Goal: Task Accomplishment & Management: Use online tool/utility

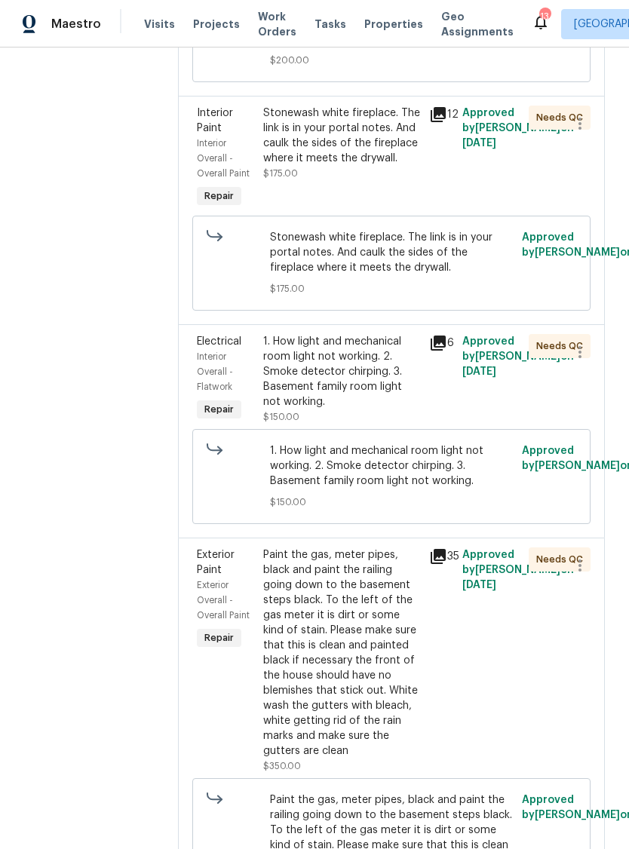
scroll to position [482, 0]
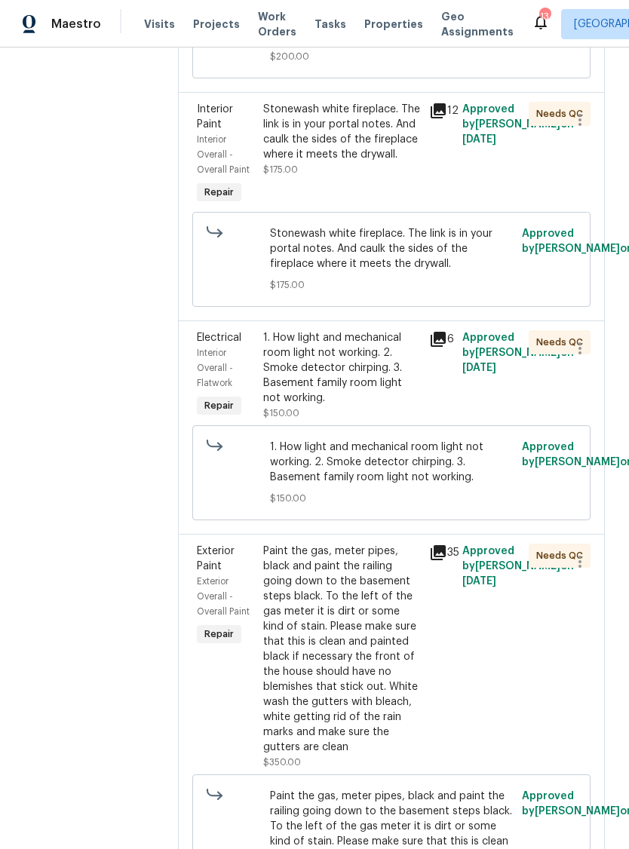
click at [444, 560] on icon at bounding box center [438, 552] width 15 height 15
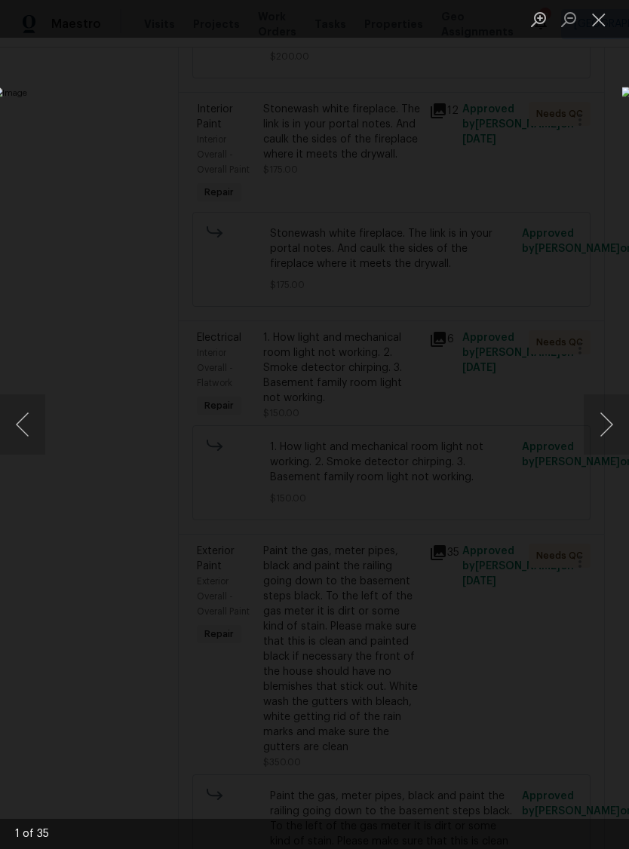
click at [612, 427] on button "Next image" at bounding box center [606, 424] width 45 height 60
click at [625, 413] on button "Next image" at bounding box center [606, 424] width 45 height 60
click at [620, 413] on button "Next image" at bounding box center [606, 424] width 45 height 60
click at [623, 411] on button "Next image" at bounding box center [606, 424] width 45 height 60
click at [623, 417] on button "Next image" at bounding box center [606, 424] width 45 height 60
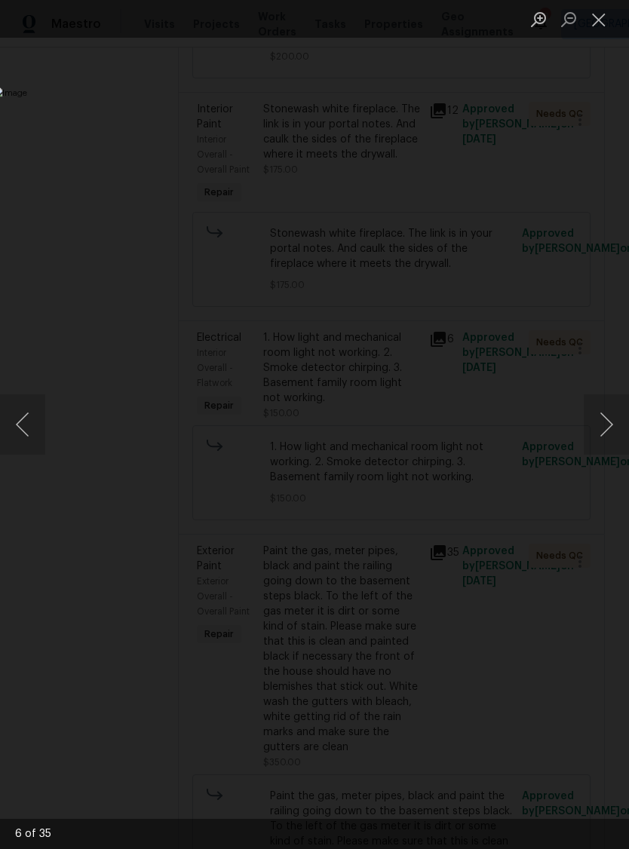
click at [622, 420] on button "Next image" at bounding box center [606, 424] width 45 height 60
click at [609, 417] on button "Next image" at bounding box center [606, 424] width 45 height 60
click at [612, 416] on button "Next image" at bounding box center [606, 424] width 45 height 60
click at [610, 416] on button "Next image" at bounding box center [606, 424] width 45 height 60
click at [612, 422] on button "Next image" at bounding box center [606, 424] width 45 height 60
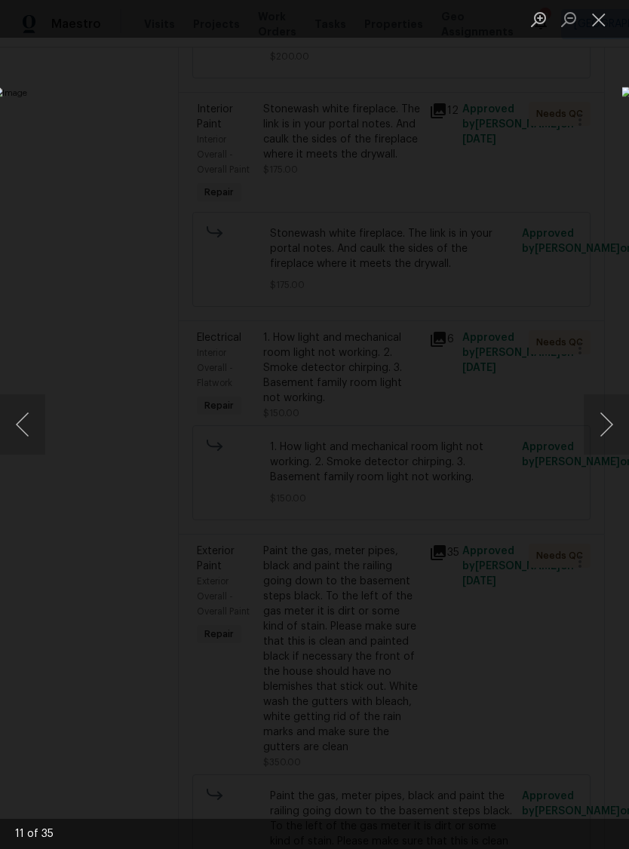
click at [621, 418] on button "Next image" at bounding box center [606, 424] width 45 height 60
click at [612, 419] on button "Next image" at bounding box center [606, 424] width 45 height 60
click at [615, 424] on button "Next image" at bounding box center [606, 424] width 45 height 60
click at [622, 416] on button "Next image" at bounding box center [606, 424] width 45 height 60
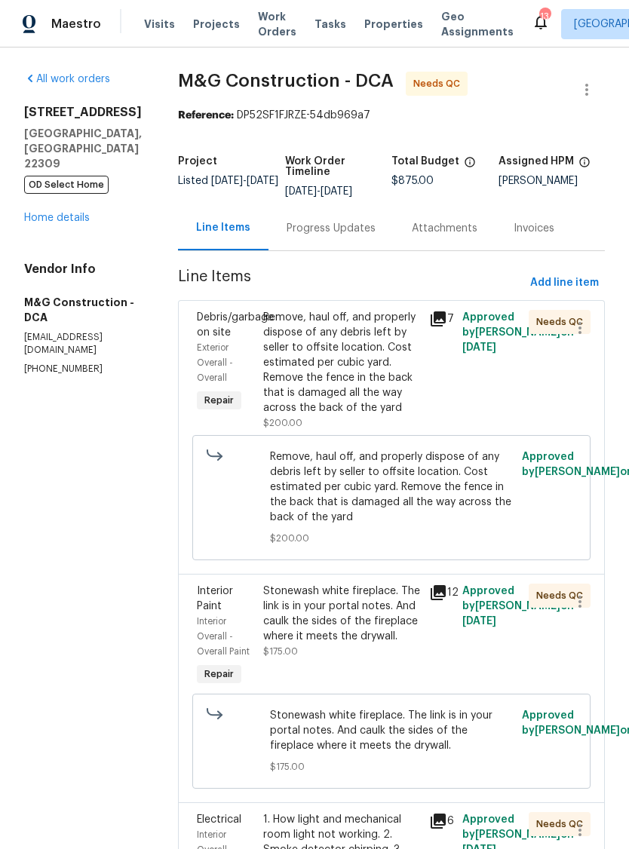
click at [350, 377] on div "Remove, haul off, and properly dispose of any debris left by seller to offsite …" at bounding box center [341, 363] width 157 height 106
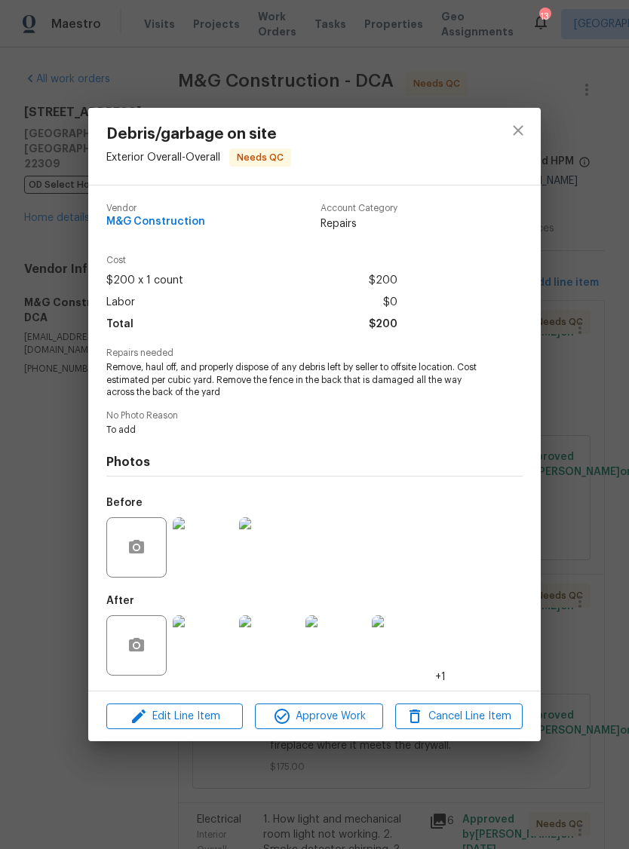
click at [216, 554] on img at bounding box center [203, 547] width 60 height 60
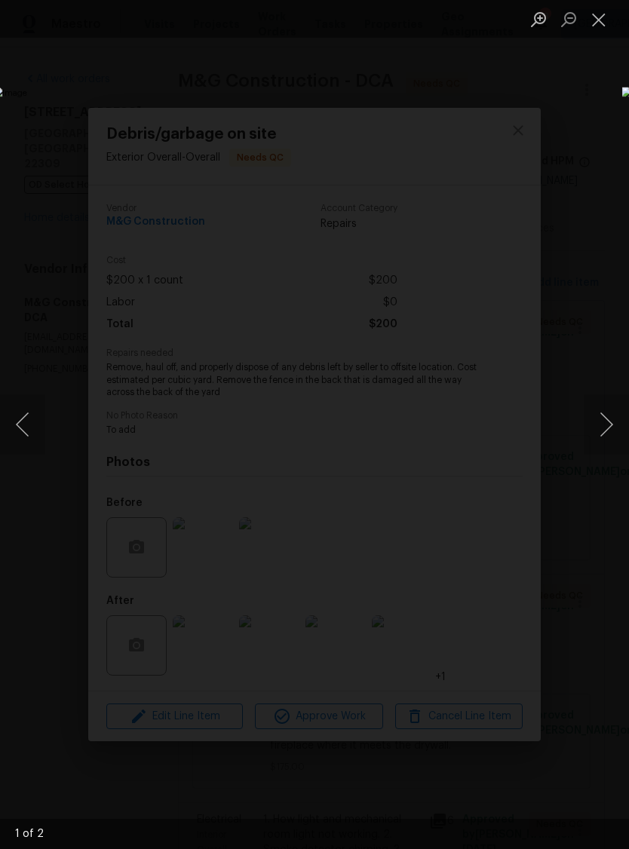
click at [625, 431] on button "Next image" at bounding box center [606, 424] width 45 height 60
click at [609, 422] on button "Next image" at bounding box center [606, 424] width 45 height 60
click at [610, 431] on button "Next image" at bounding box center [606, 424] width 45 height 60
click at [603, 425] on button "Next image" at bounding box center [606, 424] width 45 height 60
click at [606, 421] on button "Next image" at bounding box center [606, 424] width 45 height 60
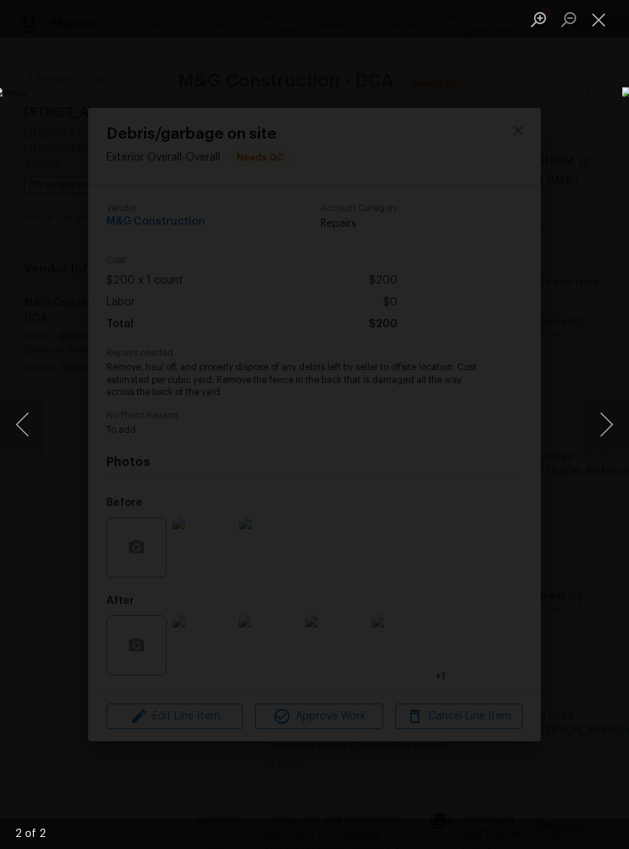
click at [600, 423] on button "Next image" at bounding box center [606, 424] width 45 height 60
click at [603, 423] on button "Next image" at bounding box center [606, 424] width 45 height 60
click at [604, 428] on button "Next image" at bounding box center [606, 424] width 45 height 60
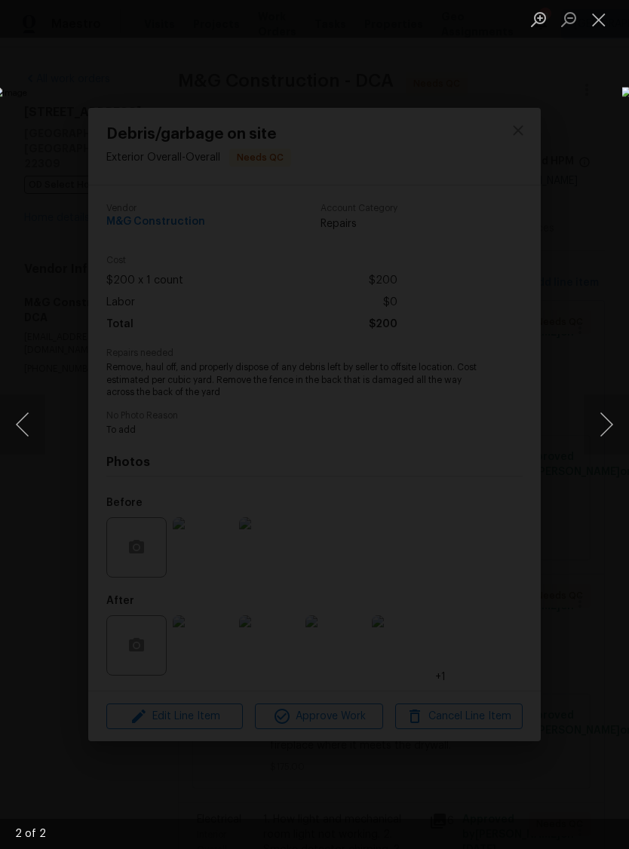
click at [611, 9] on button "Close lightbox" at bounding box center [599, 19] width 30 height 26
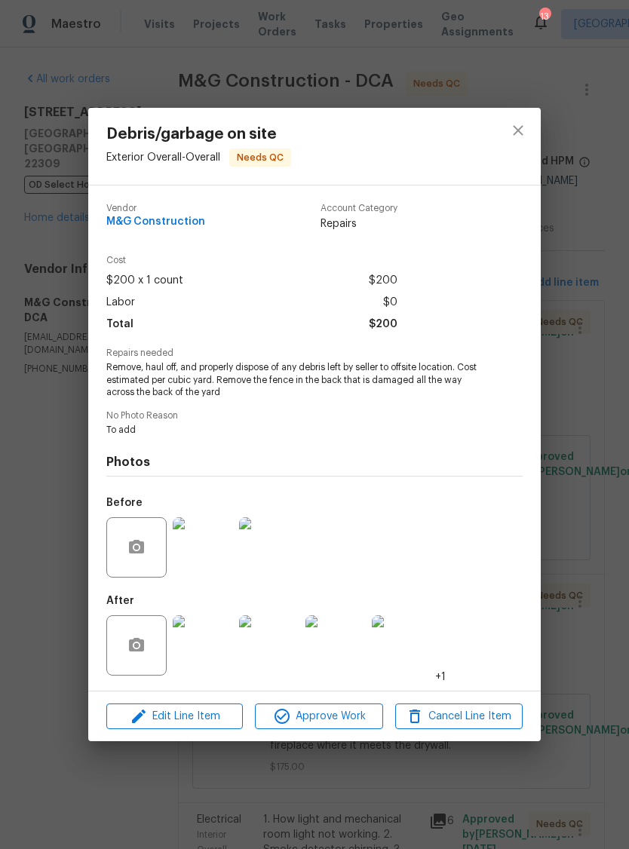
click at [216, 646] on img at bounding box center [203, 645] width 60 height 60
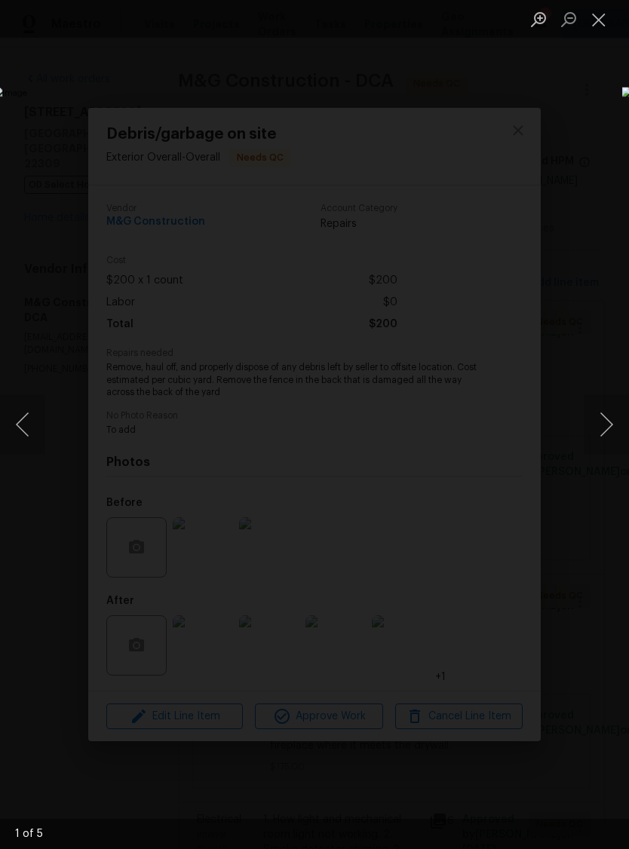
click at [620, 426] on button "Next image" at bounding box center [606, 424] width 45 height 60
click at [599, 20] on button "Close lightbox" at bounding box center [599, 19] width 30 height 26
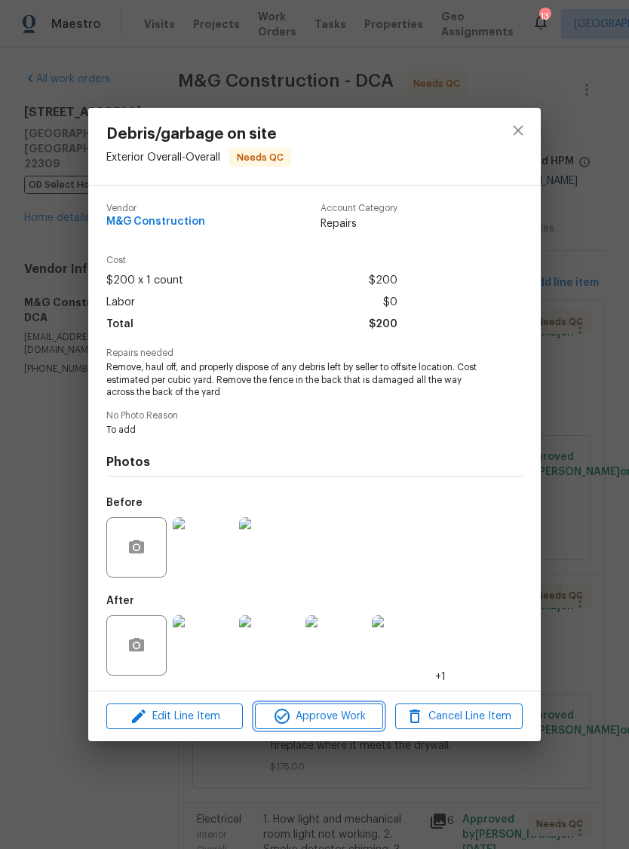
click at [341, 721] on span "Approve Work" at bounding box center [318, 717] width 118 height 19
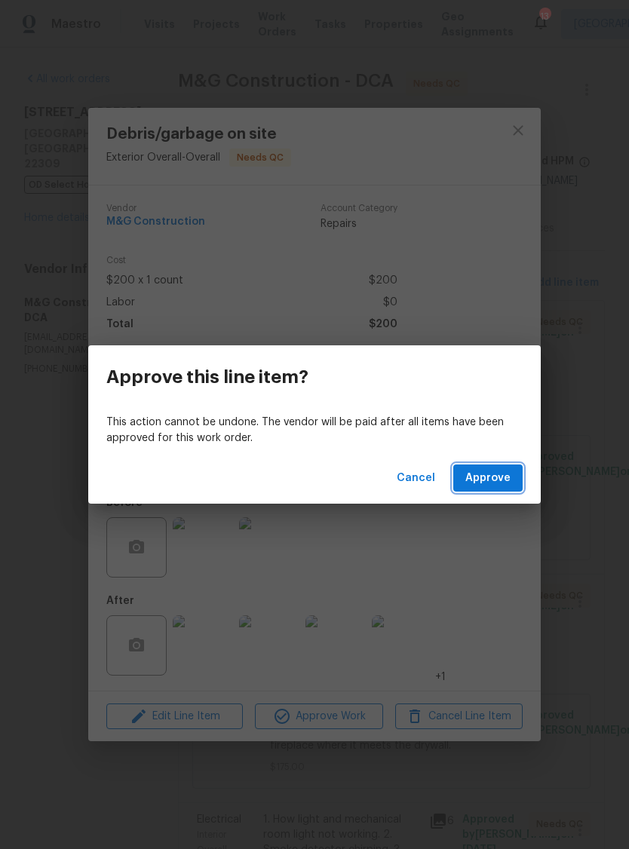
click at [503, 483] on span "Approve" at bounding box center [487, 478] width 45 height 19
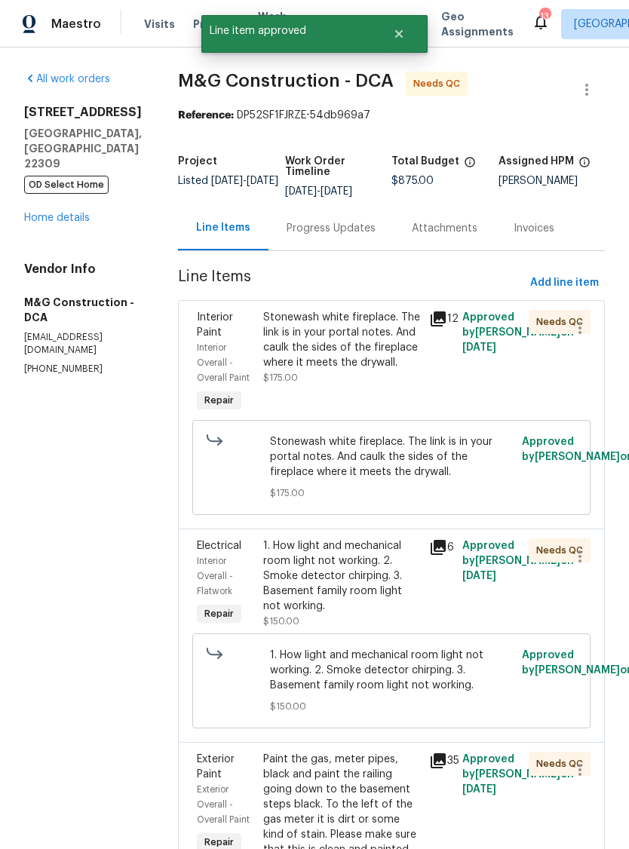
click at [378, 366] on div "Stonewash white fireplace. The link is in your portal notes. And caulk the side…" at bounding box center [341, 340] width 157 height 60
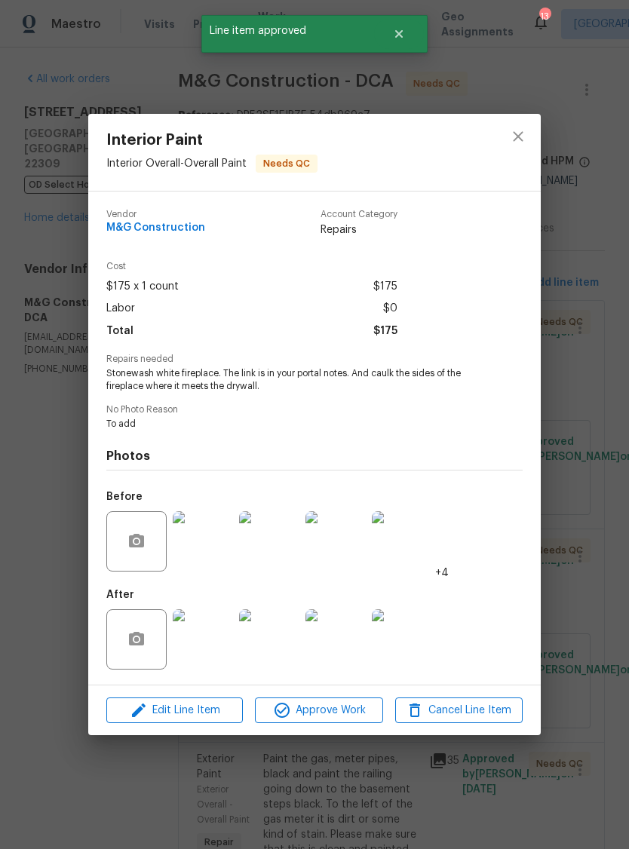
click at [321, 695] on div "Edit Line Item Approve Work Cancel Line Item" at bounding box center [314, 711] width 453 height 51
click at [336, 701] on button "Approve Work" at bounding box center [318, 711] width 127 height 26
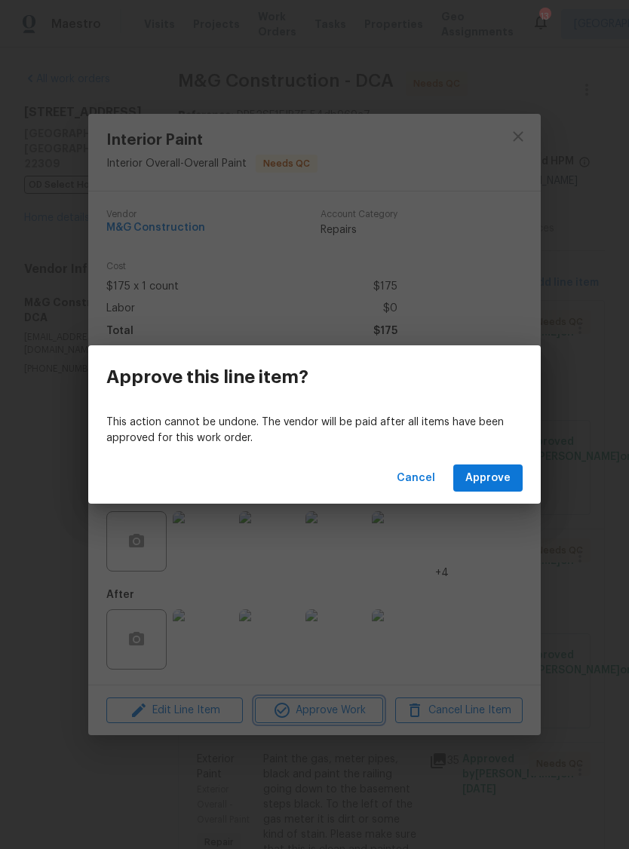
click at [284, 637] on div "Approve this line item? This action cannot be undone. The vendor will be paid a…" at bounding box center [314, 424] width 629 height 849
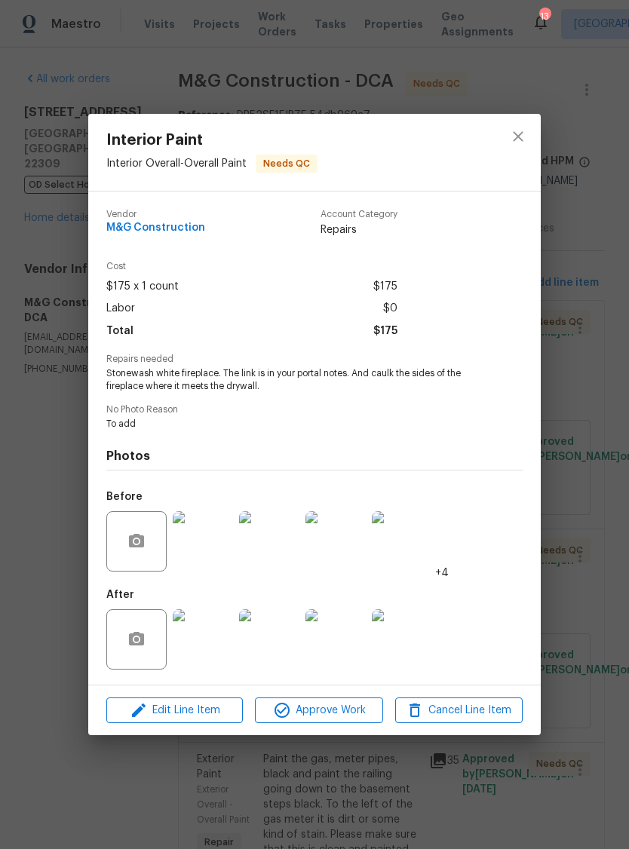
click at [285, 640] on img at bounding box center [269, 639] width 60 height 60
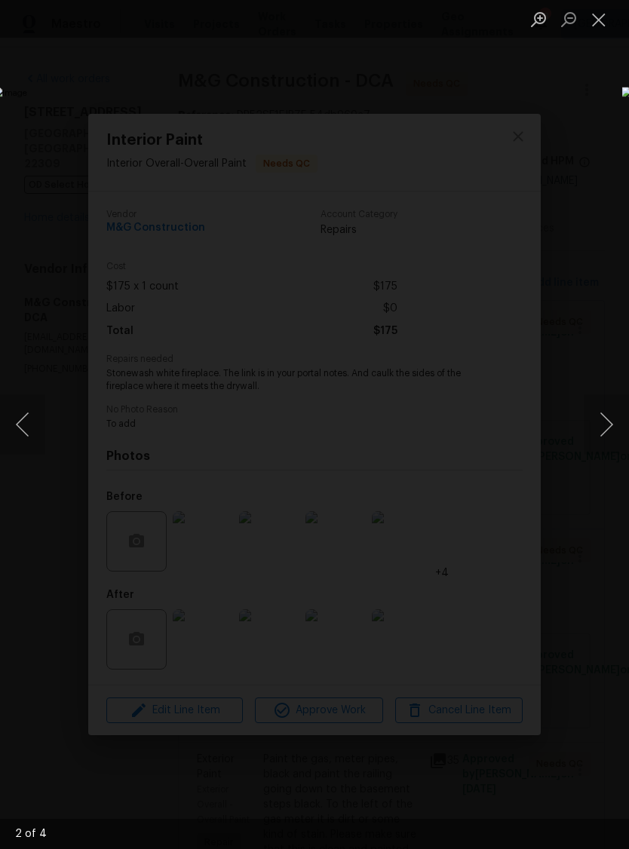
click at [610, 11] on button "Close lightbox" at bounding box center [599, 19] width 30 height 26
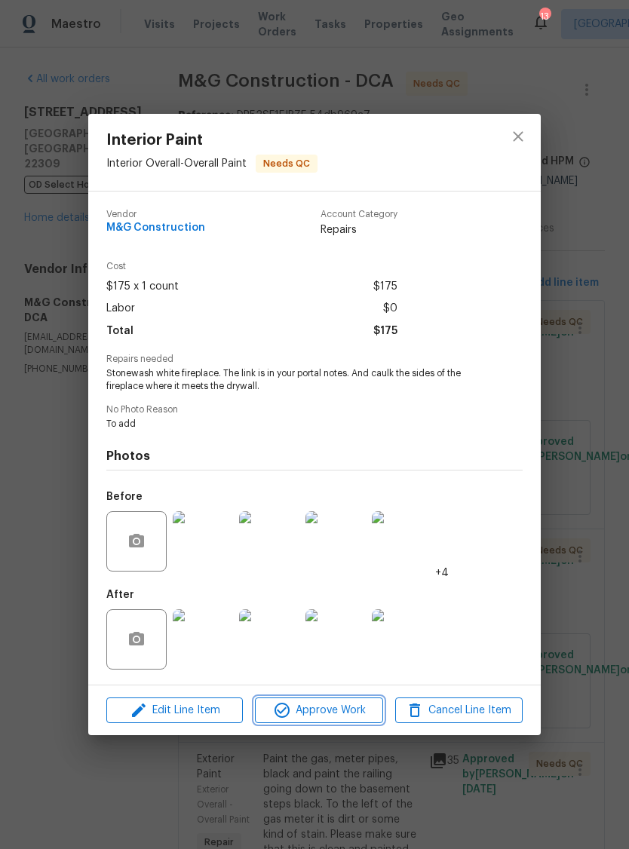
click at [337, 715] on span "Approve Work" at bounding box center [318, 710] width 118 height 19
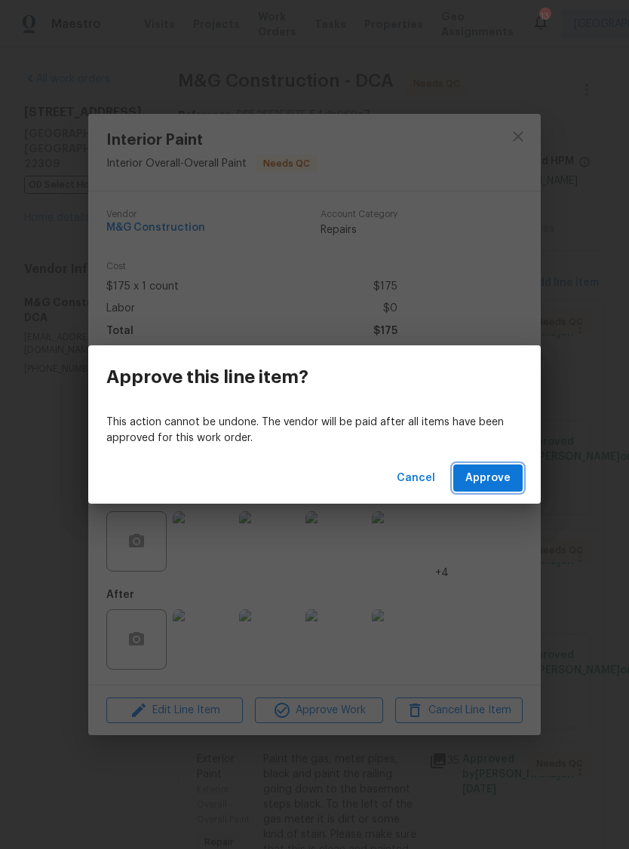
click at [501, 473] on span "Approve" at bounding box center [487, 478] width 45 height 19
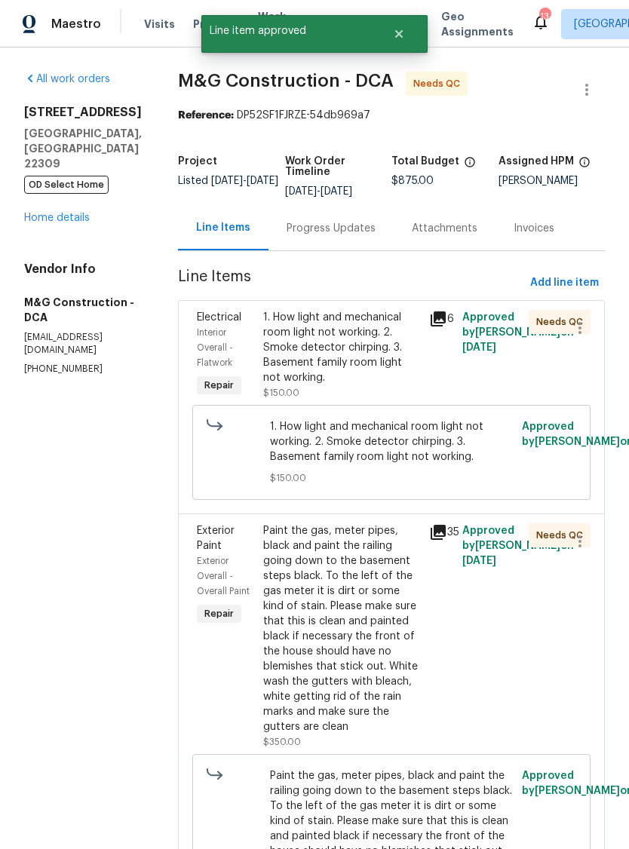
click at [377, 359] on div "1. How light and mechanical room light not working. 2. Smoke detector chirping.…" at bounding box center [341, 347] width 157 height 75
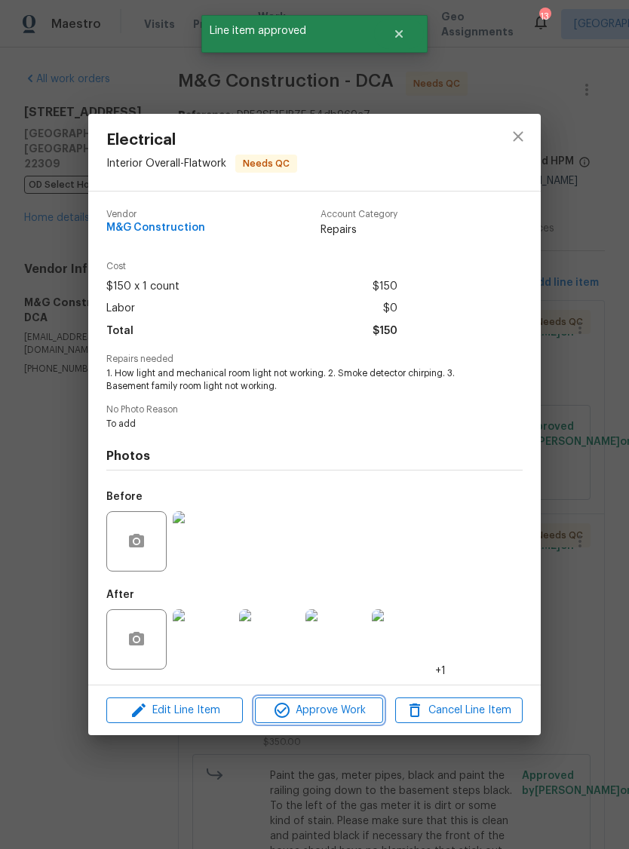
click at [333, 711] on span "Approve Work" at bounding box center [318, 710] width 118 height 19
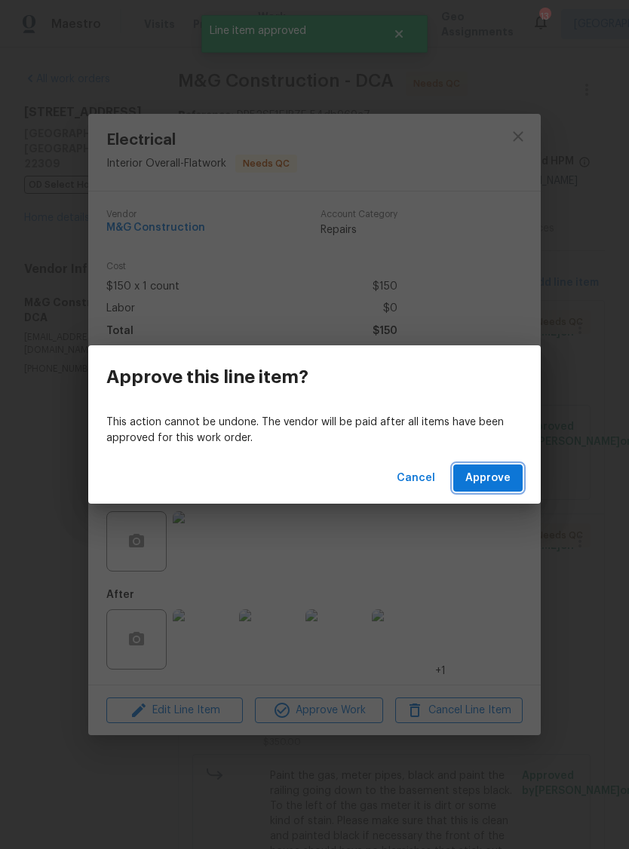
click at [508, 471] on span "Approve" at bounding box center [487, 478] width 45 height 19
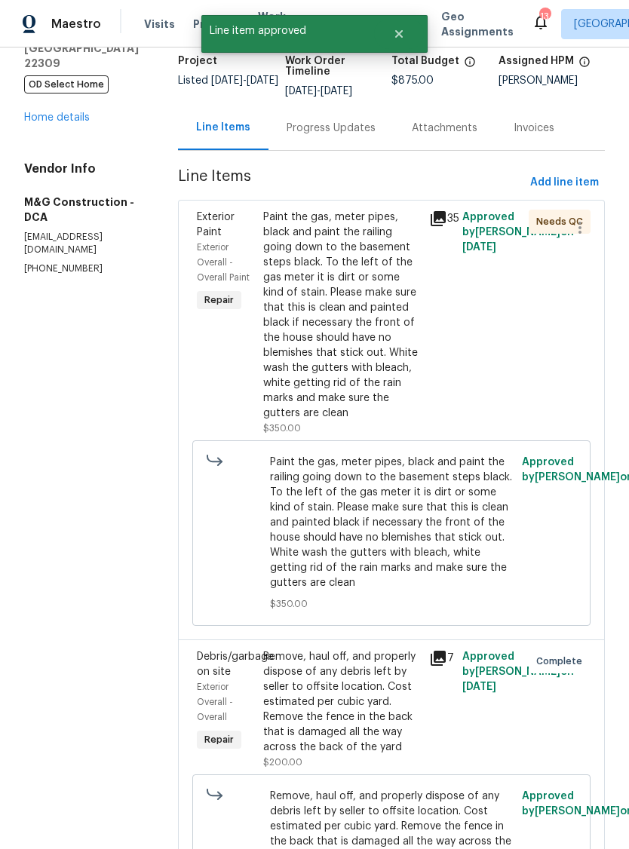
scroll to position [84, 0]
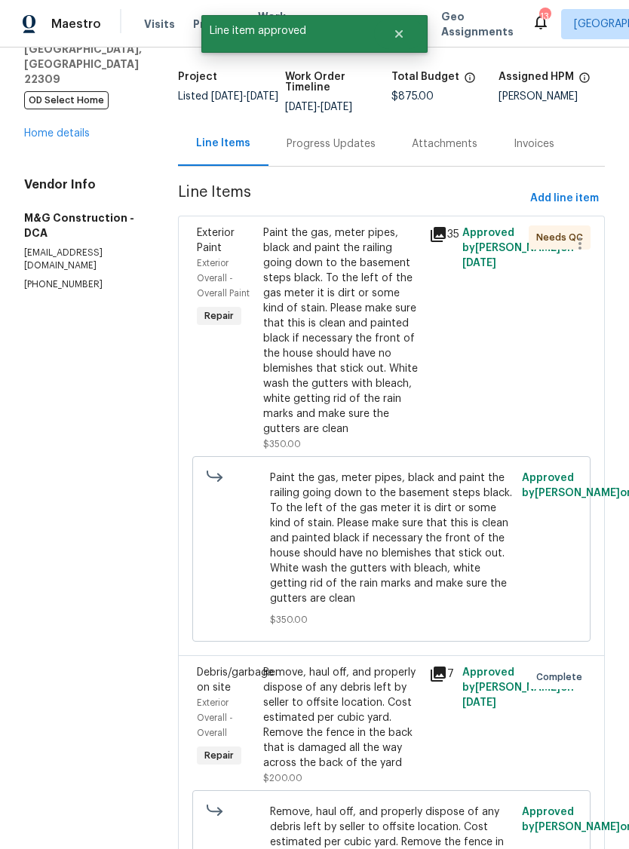
click at [394, 377] on div "Paint the gas, meter pipes, black and paint the railing going down to the basem…" at bounding box center [341, 331] width 157 height 211
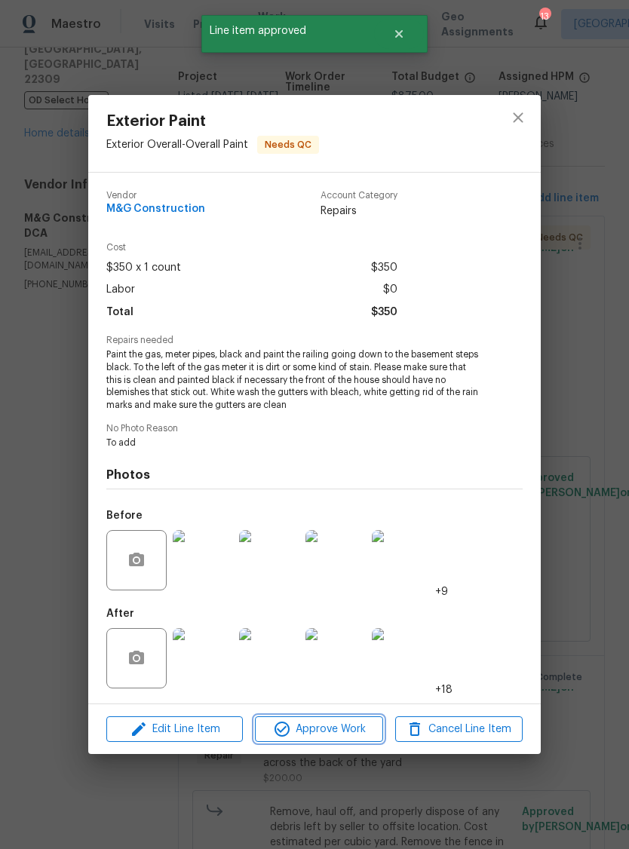
click at [328, 730] on span "Approve Work" at bounding box center [318, 729] width 118 height 19
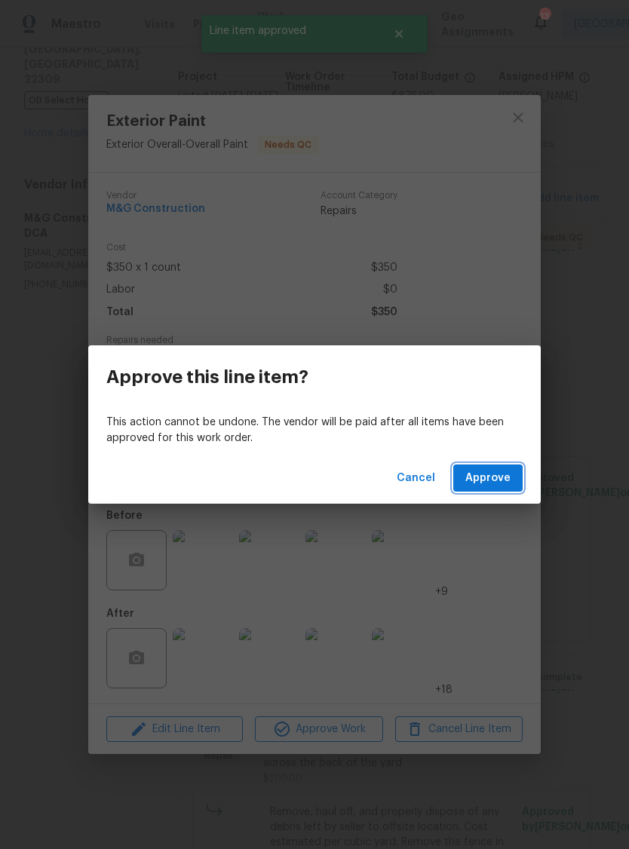
click at [504, 470] on span "Approve" at bounding box center [487, 478] width 45 height 19
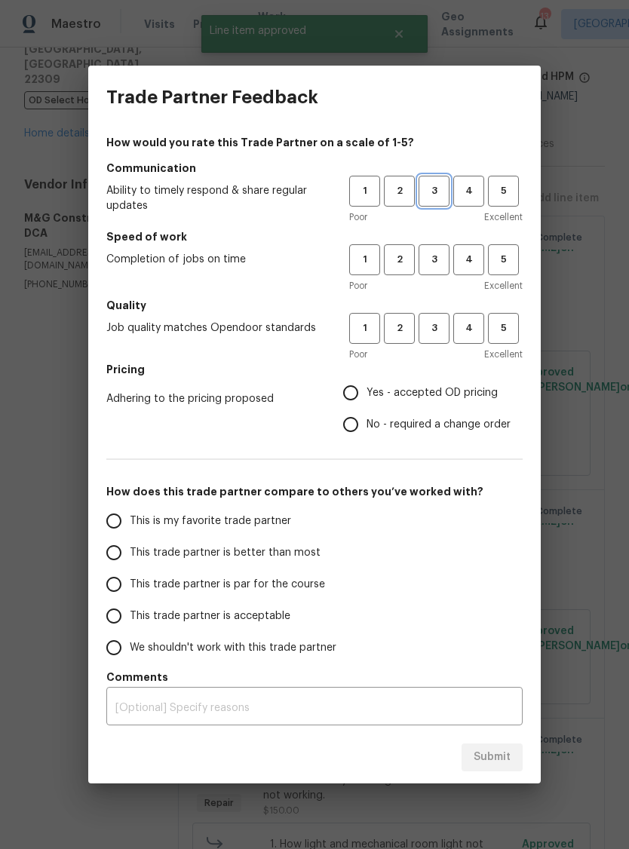
click at [440, 197] on span "3" at bounding box center [434, 191] width 28 height 17
click at [449, 264] on button "3" at bounding box center [434, 259] width 31 height 31
click at [441, 326] on span "3" at bounding box center [434, 328] width 28 height 17
click at [360, 388] on input "Yes - accepted OD pricing" at bounding box center [351, 393] width 32 height 32
radio input "true"
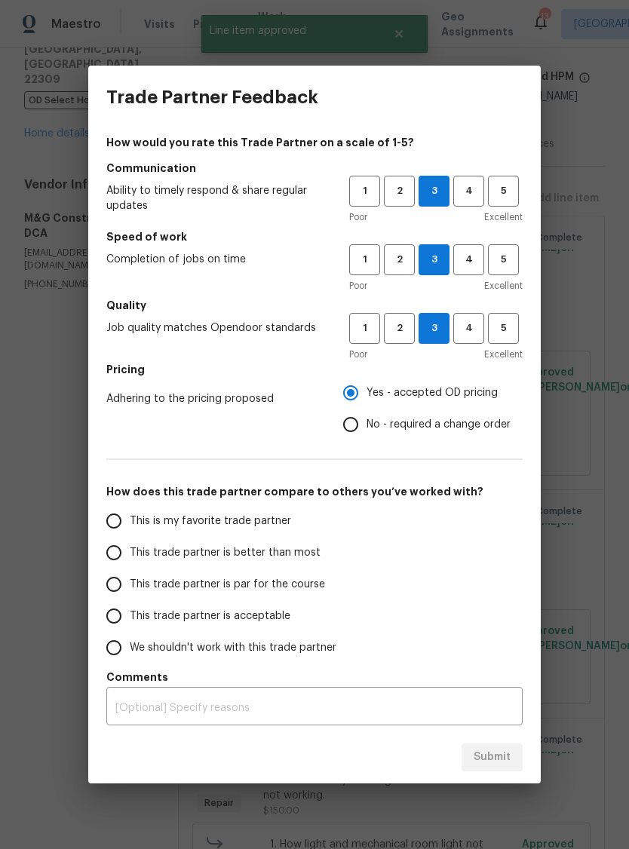
click at [129, 575] on label "This trade partner is par for the course" at bounding box center [217, 585] width 238 height 32
click at [129, 575] on input "This trade partner is par for the course" at bounding box center [114, 585] width 32 height 32
click at [496, 745] on button "Submit" at bounding box center [492, 758] width 61 height 28
radio input "true"
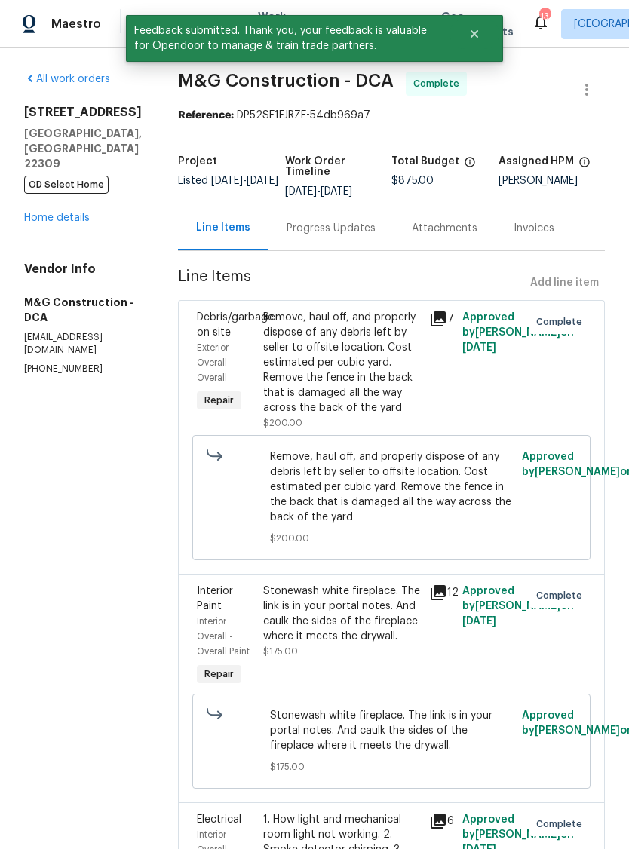
scroll to position [0, 0]
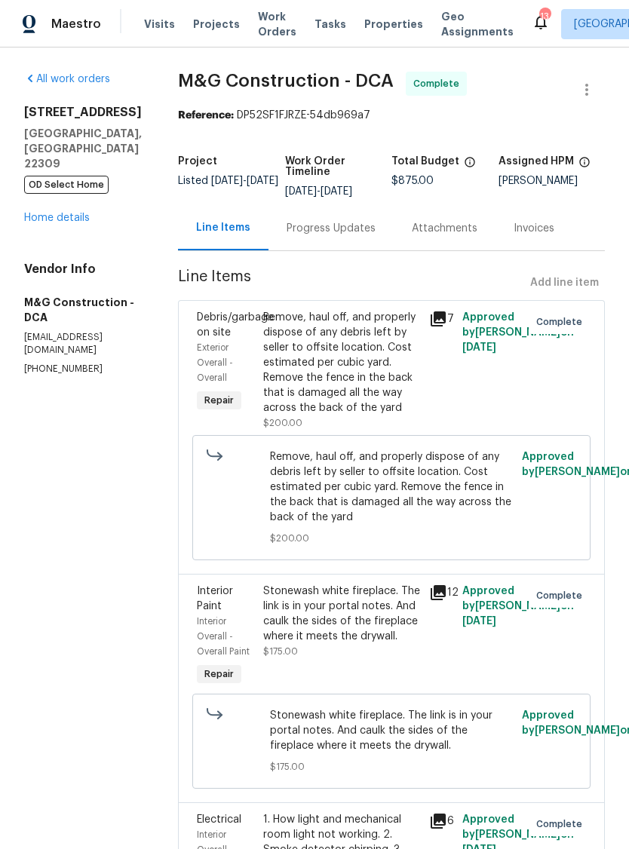
click at [243, 72] on span "M&G Construction - DCA" at bounding box center [286, 81] width 216 height 18
click at [261, 84] on span "M&G Construction - DCA" at bounding box center [286, 81] width 216 height 18
click at [627, 270] on div "All work orders [STREET_ADDRESS] OD Select Home Home details Vendor Info M&G Co…" at bounding box center [314, 773] width 629 height 1451
